Goal: Task Accomplishment & Management: Manage account settings

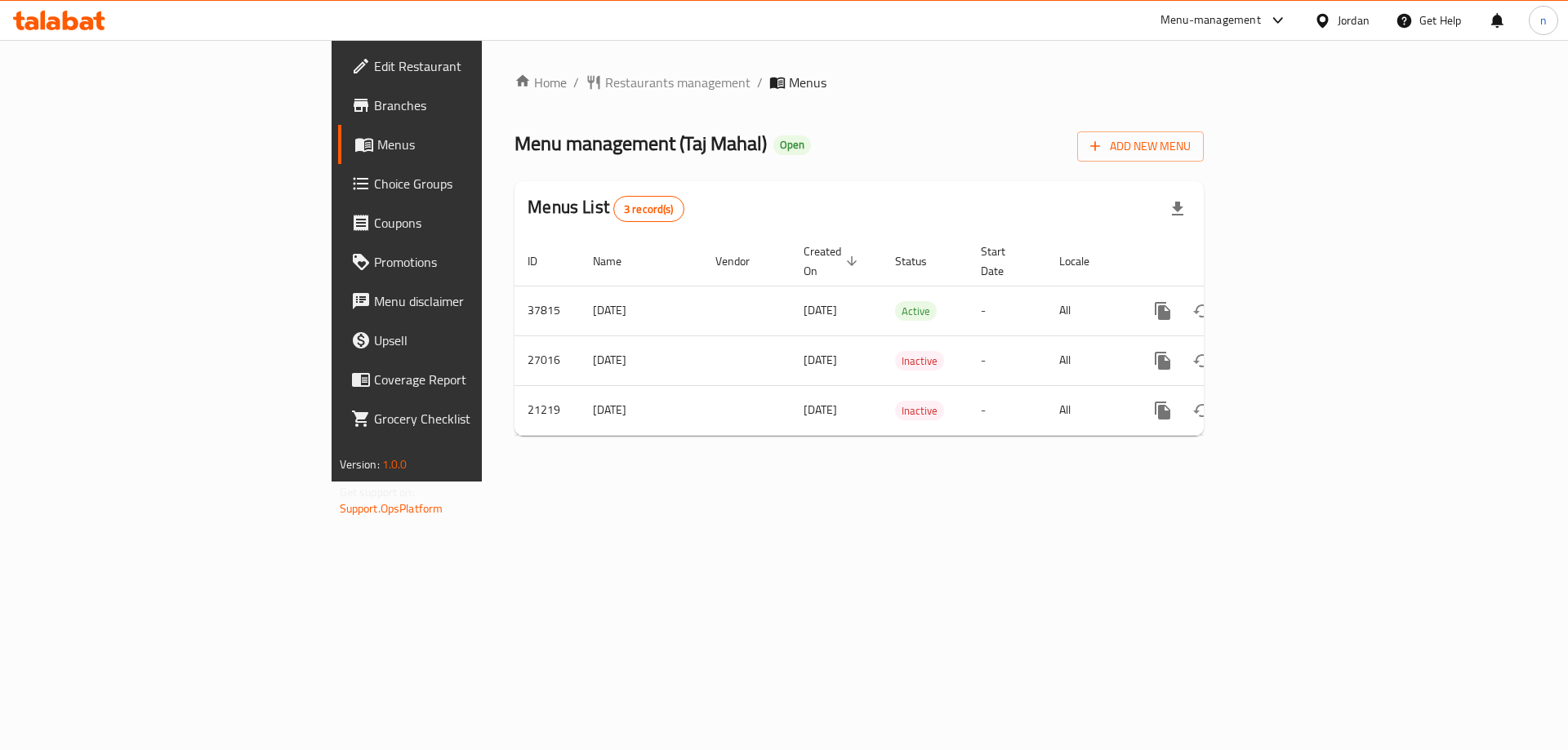
click at [338, 200] on link "Choice Groups" at bounding box center [466, 183] width 256 height 39
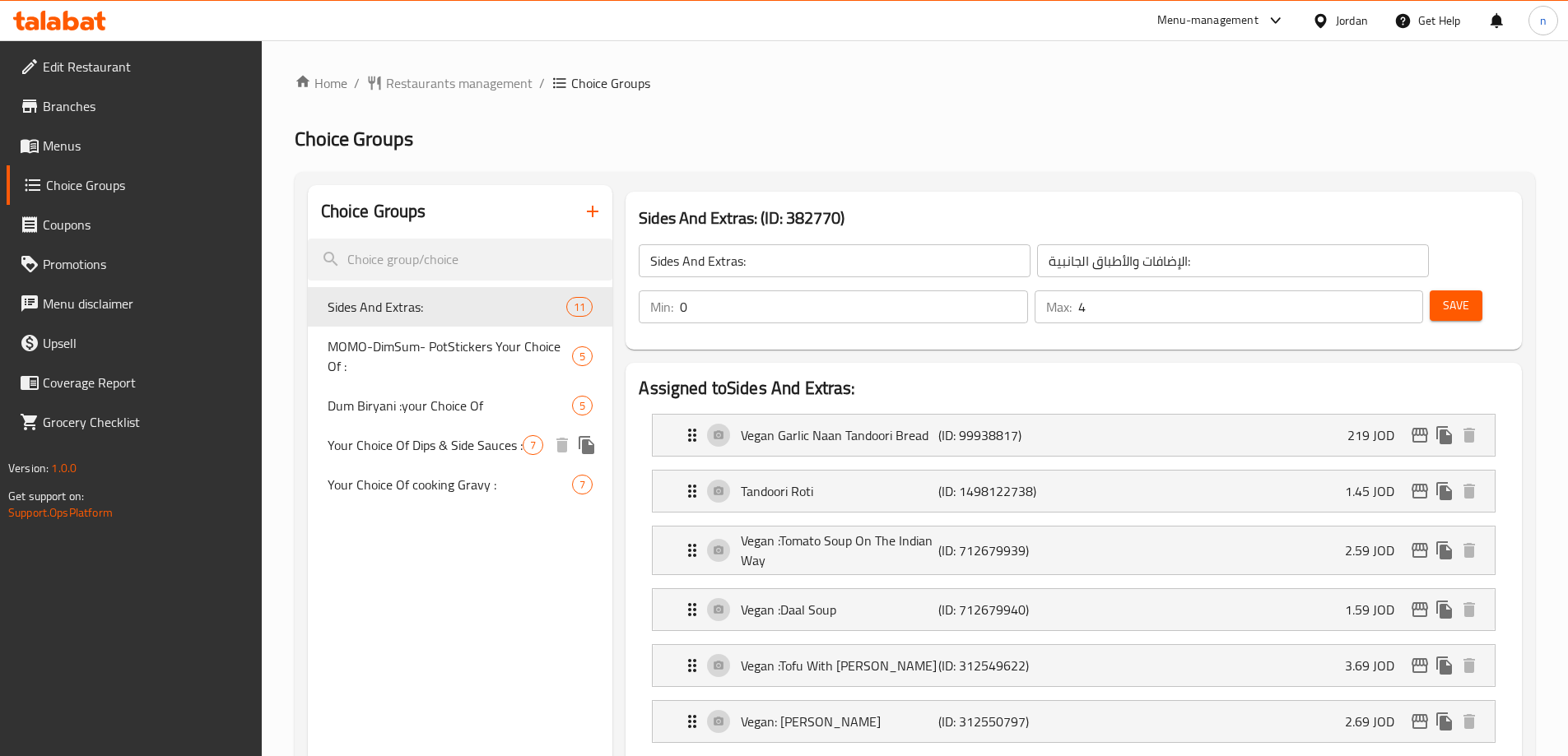
click at [434, 453] on span "Your Choice Of Dips & Side Sauces :" at bounding box center [425, 445] width 196 height 19
type input "Your Choice Of Dips & Side Sauces :"
type input "اختيارك من الصوصات الجانبية والديب :"
type input "6"
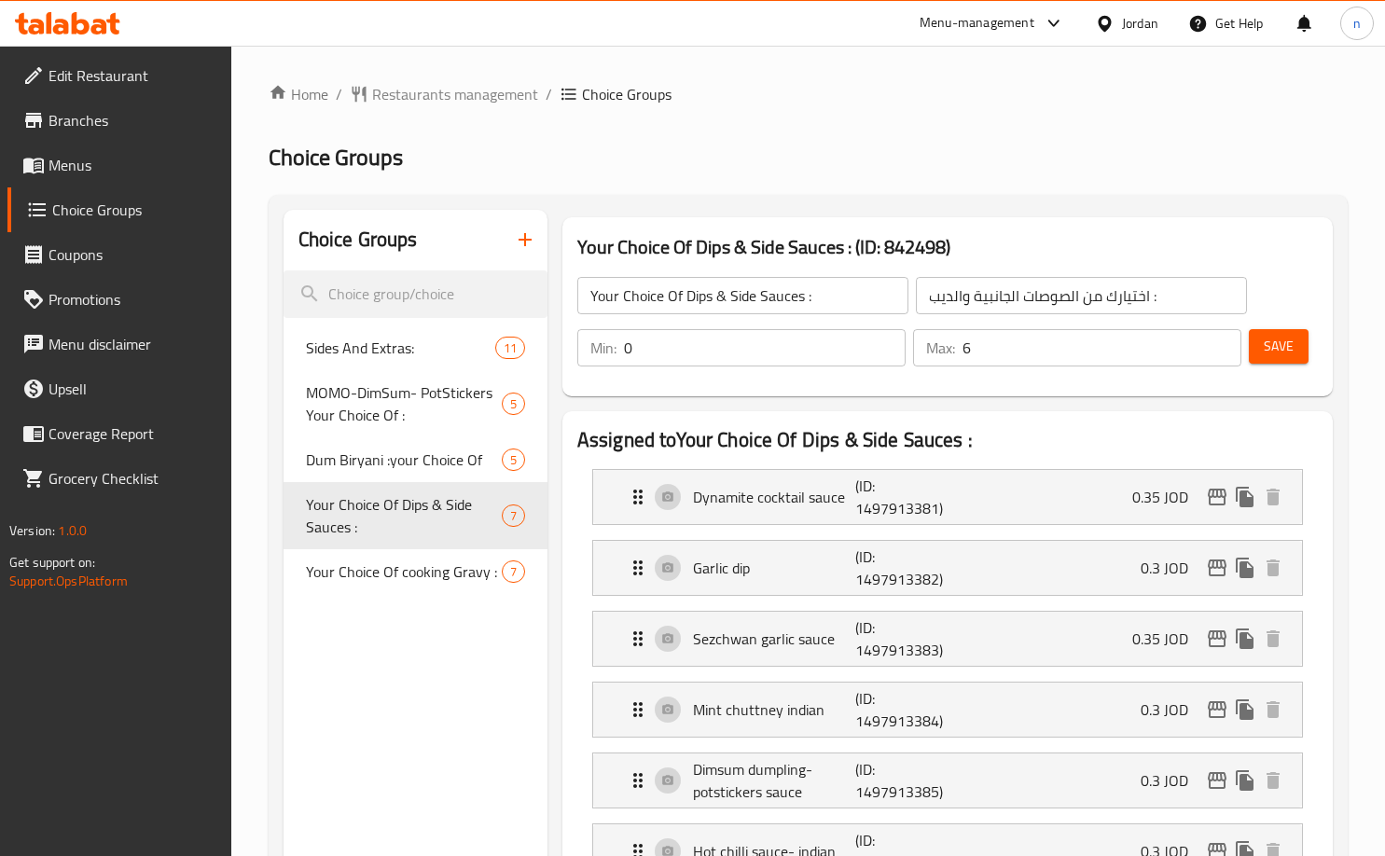
click at [111, 90] on link "Edit Restaurant" at bounding box center [119, 75] width 224 height 45
